Goal: Information Seeking & Learning: Learn about a topic

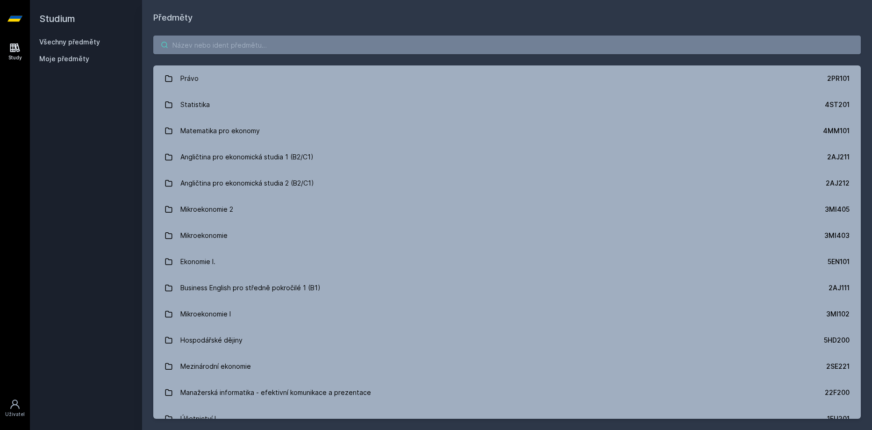
click at [235, 40] on input "search" at bounding box center [507, 45] width 708 height 19
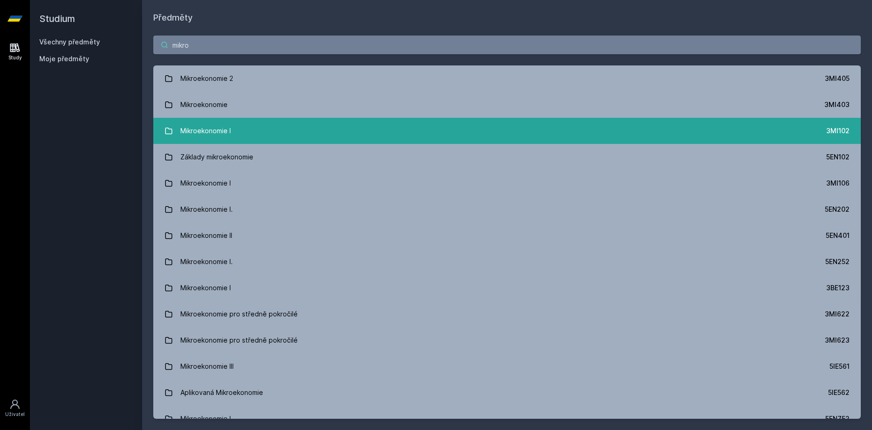
type input "mikro"
click at [344, 126] on link "Mikroekonomie I 3MI102" at bounding box center [507, 131] width 708 height 26
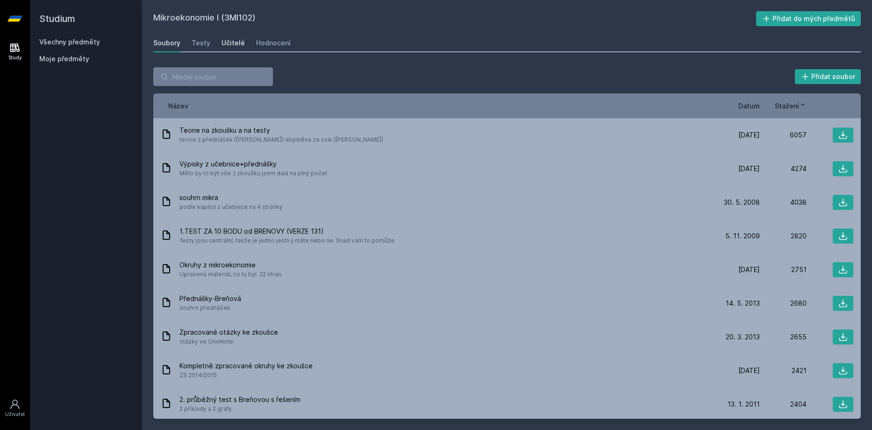
click at [224, 38] on link "Učitelé" at bounding box center [233, 43] width 23 height 19
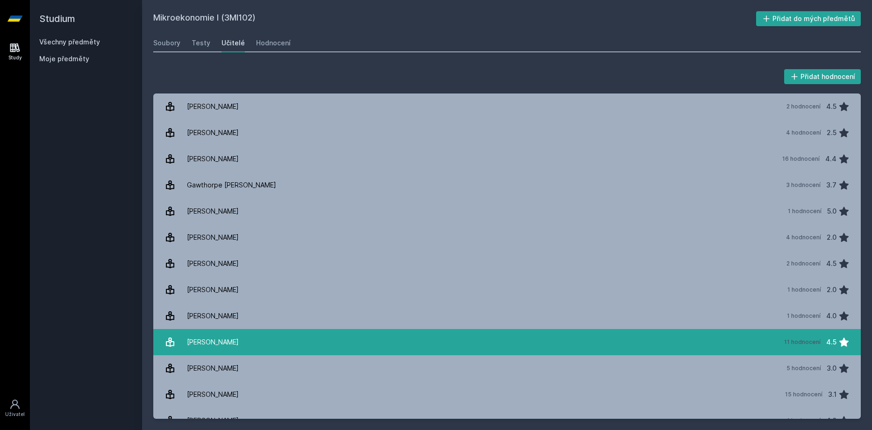
scroll to position [94, 0]
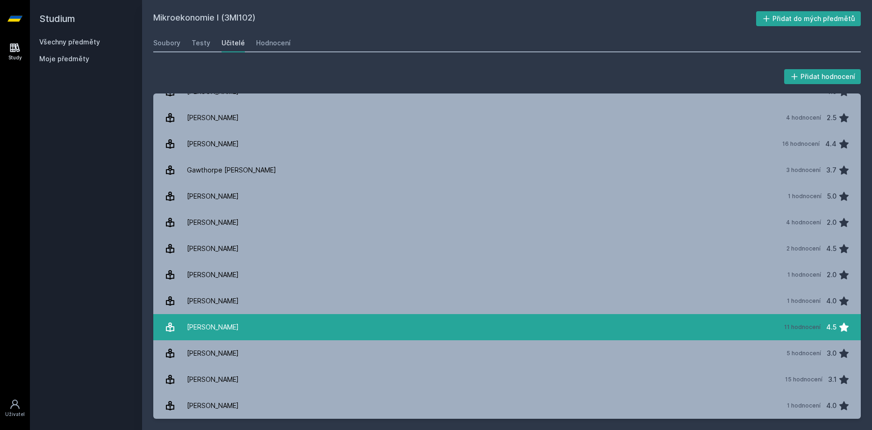
click at [245, 323] on link "Kaňková Eva 11 hodnocení 4.5" at bounding box center [507, 327] width 708 height 26
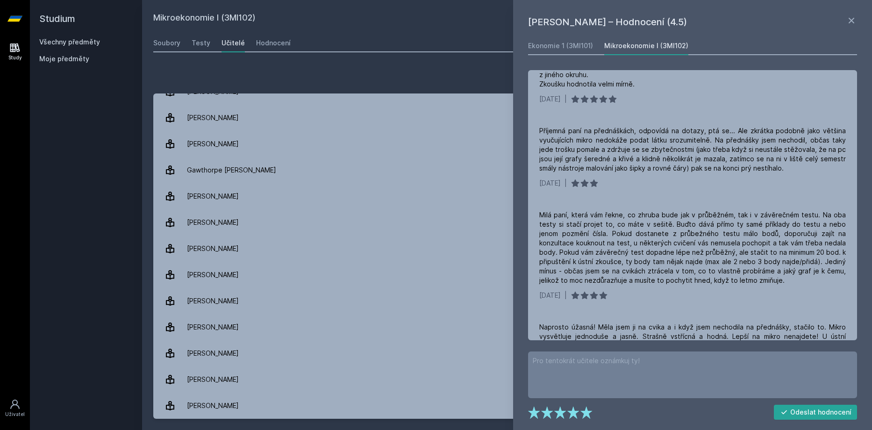
scroll to position [468, 0]
